Goal: Navigation & Orientation: Find specific page/section

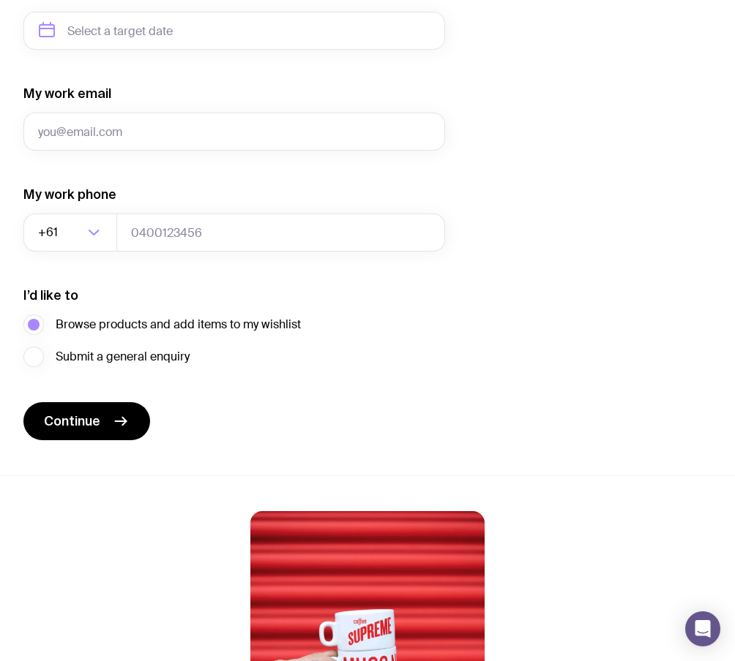
scroll to position [892, 0]
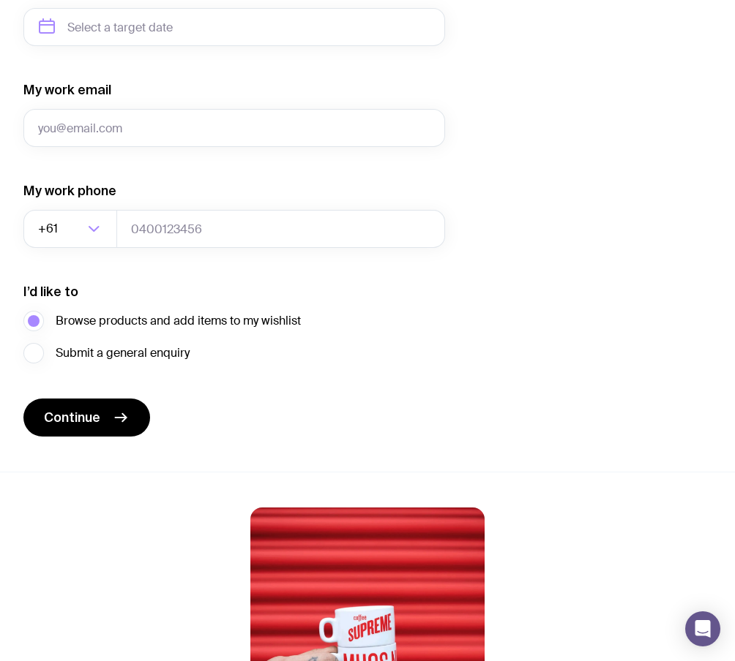
drag, startPoint x: 201, startPoint y: 353, endPoint x: 193, endPoint y: 356, distance: 8.6
click at [193, 356] on div "Submit a general enquiry" at bounding box center [161, 353] width 277 height 20
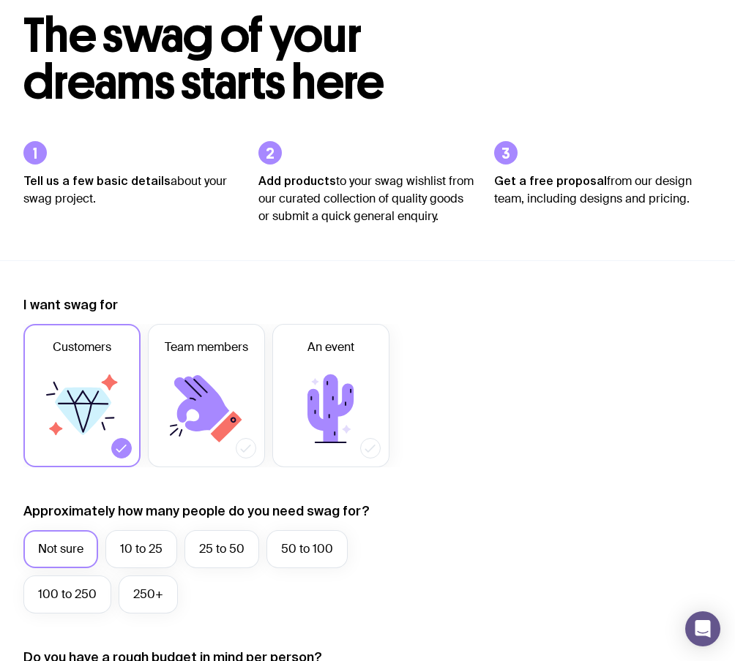
scroll to position [0, 0]
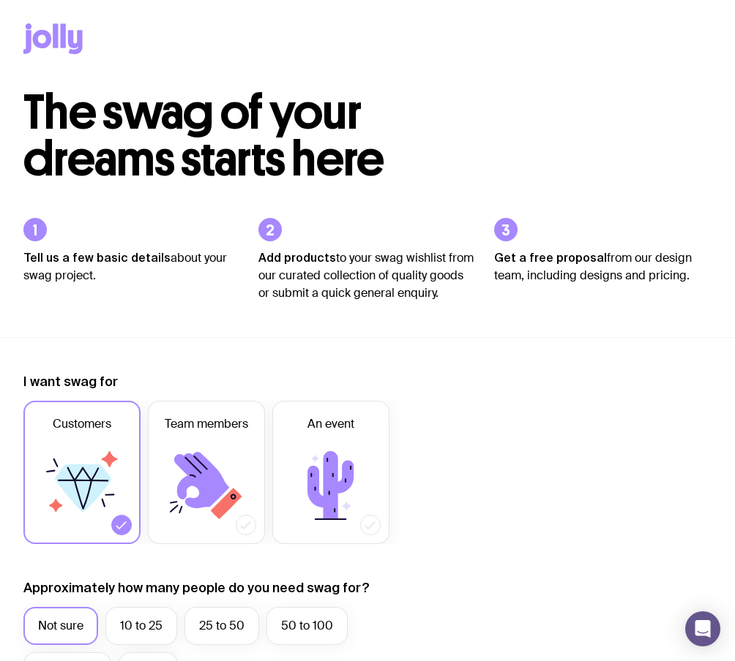
click at [54, 35] on icon at bounding box center [55, 35] width 5 height 24
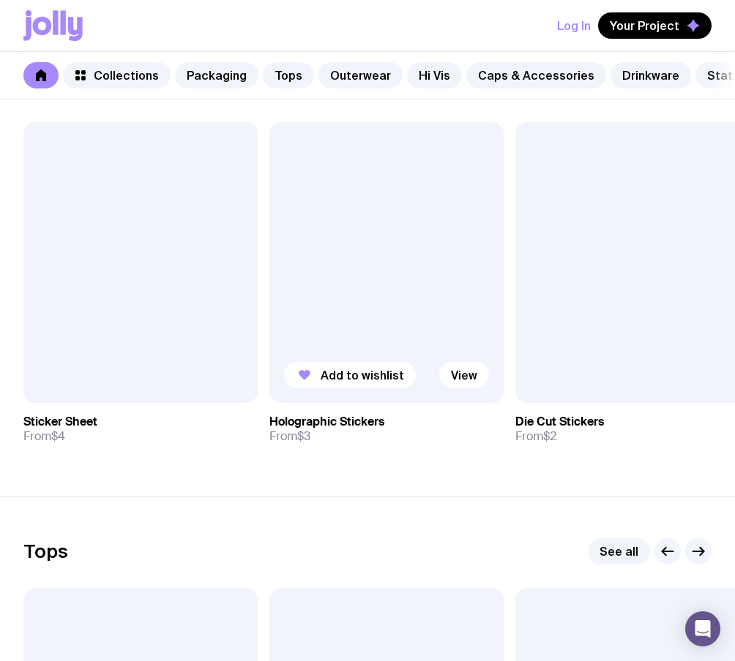
scroll to position [260, 0]
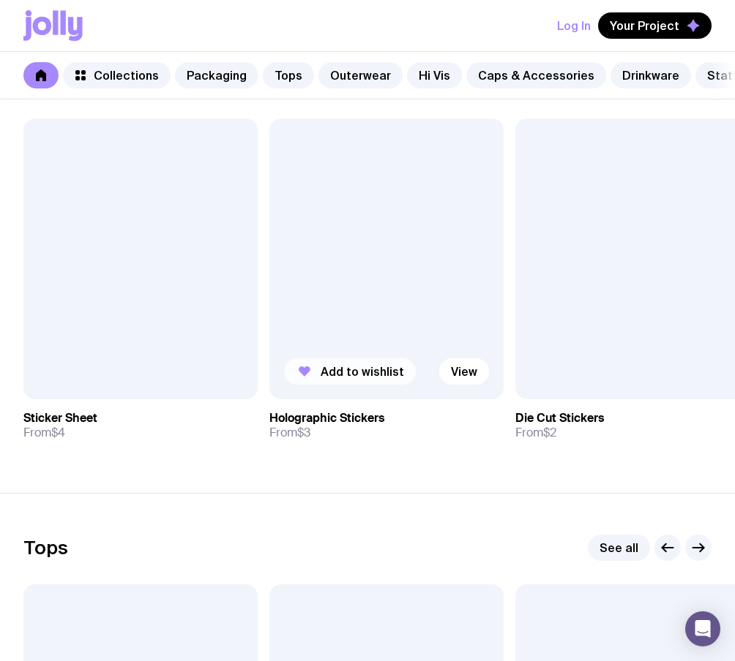
click at [328, 368] on span "Add to wishlist" at bounding box center [361, 371] width 83 height 15
